Goal: Find specific page/section: Find specific page/section

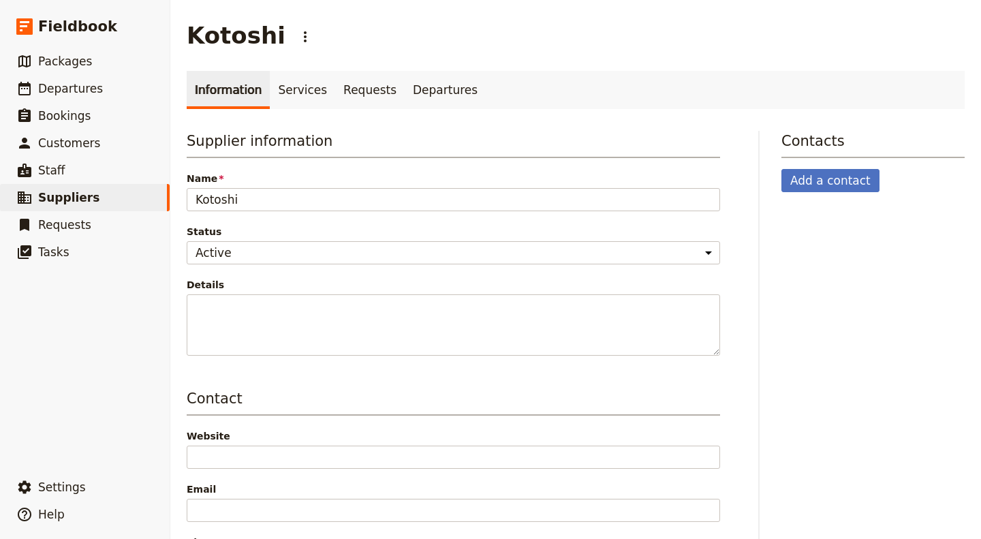
click at [78, 86] on span "Departures" at bounding box center [70, 89] width 65 height 14
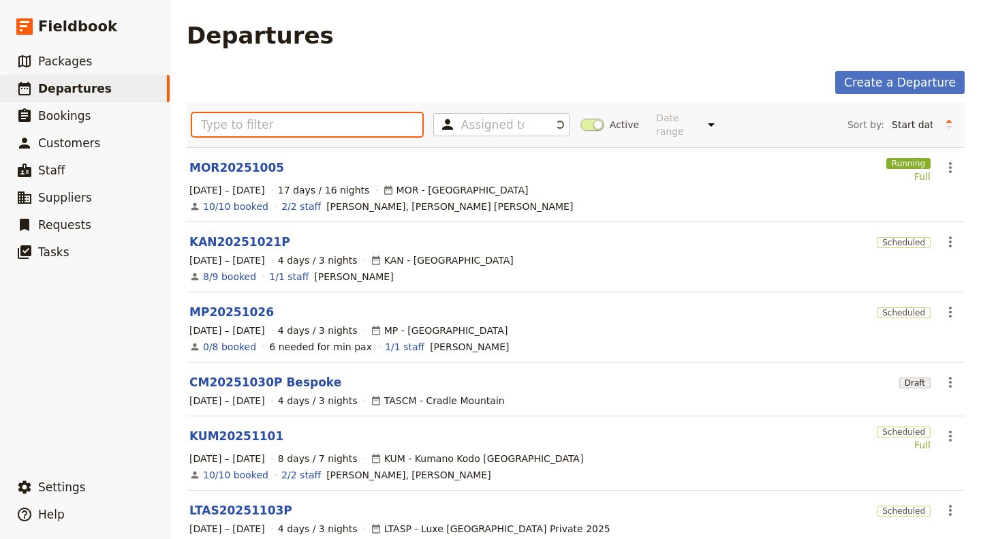
click at [219, 121] on input "text" at bounding box center [307, 124] width 230 height 23
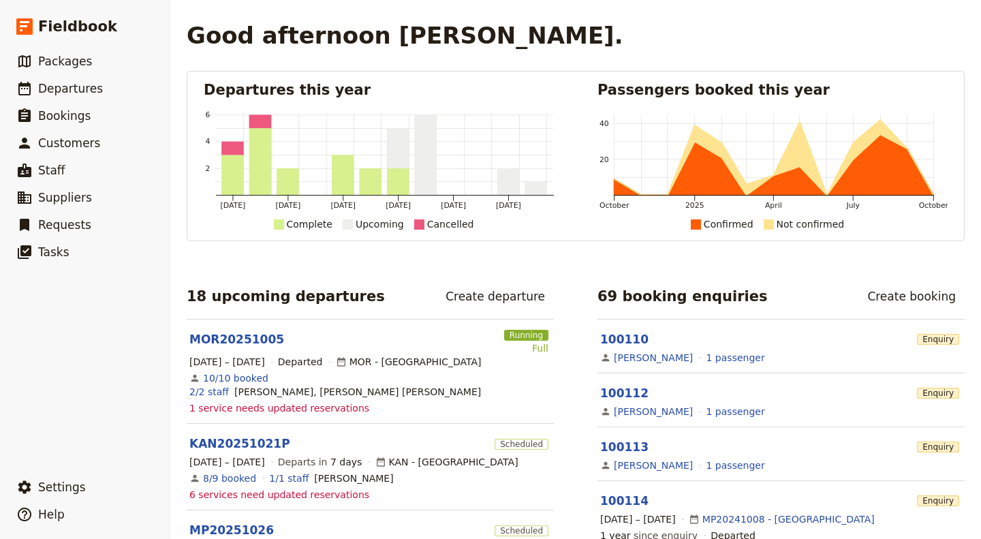
click at [91, 89] on span "Departures" at bounding box center [70, 89] width 65 height 14
